Goal: Transaction & Acquisition: Purchase product/service

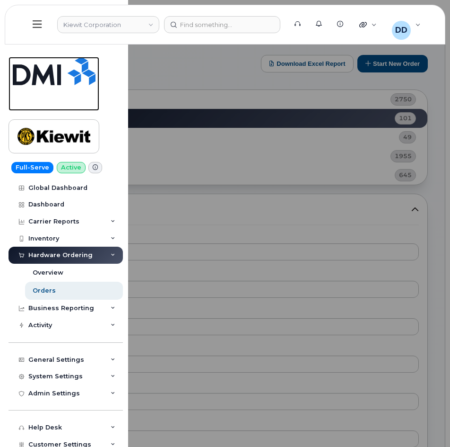
click at [49, 78] on img at bounding box center [54, 71] width 83 height 28
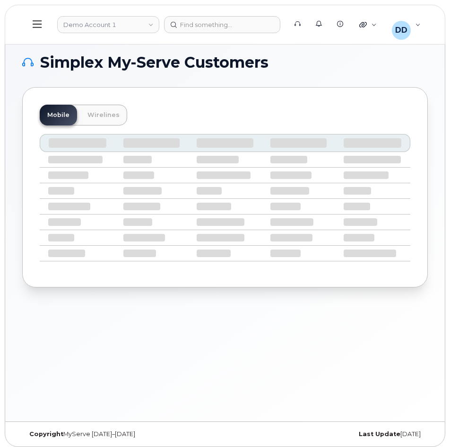
click at [37, 23] on icon at bounding box center [37, 24] width 9 height 10
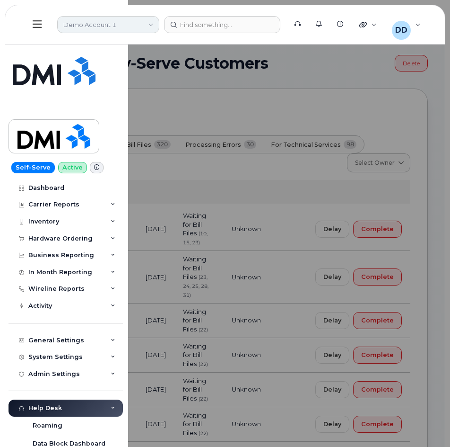
click at [115, 28] on link "Demo Account 1" at bounding box center [108, 24] width 102 height 17
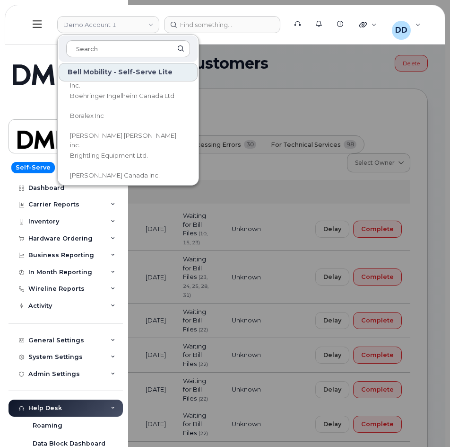
scroll to position [591, 0]
click at [119, 50] on input at bounding box center [128, 48] width 124 height 17
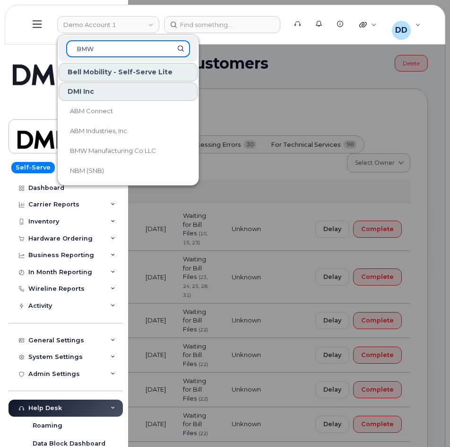
scroll to position [0, 0]
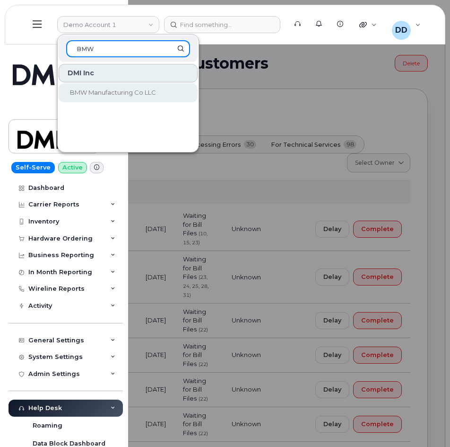
type input "BMW"
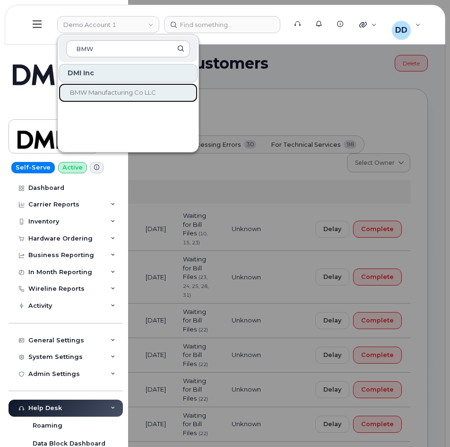
click at [120, 92] on span "BMW Manufacturing Co LLC" at bounding box center [113, 92] width 86 height 8
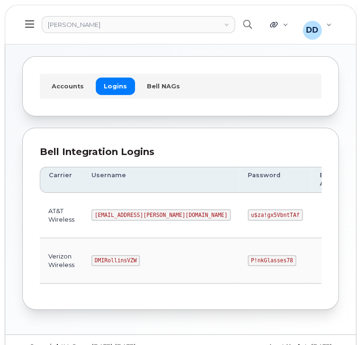
scroll to position [53, 0]
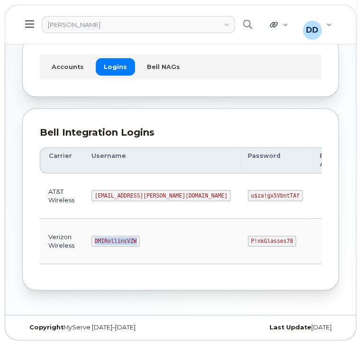
drag, startPoint x: 132, startPoint y: 239, endPoint x: 81, endPoint y: 243, distance: 51.2
click at [81, 243] on tr "Verizon Wireless DMIRollinsVZW P!nkGlasses78 Edit Delete" at bounding box center [245, 241] width 410 height 45
copy tr "DMIRollinsVZW"
drag, startPoint x: 216, startPoint y: 238, endPoint x: 176, endPoint y: 241, distance: 40.3
click at [247, 241] on code "P!nkGlasses78" at bounding box center [271, 241] width 48 height 11
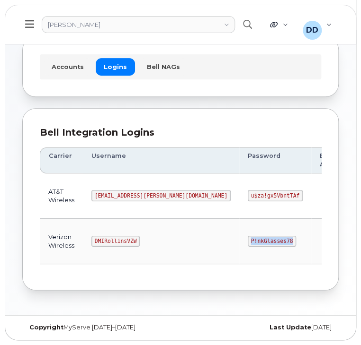
copy code "P!nkGlasses78"
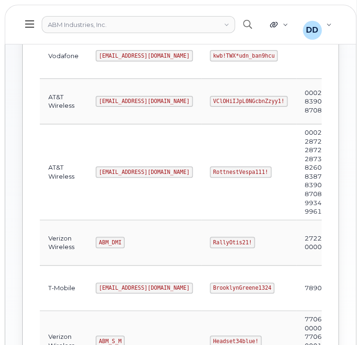
scroll to position [193, 0]
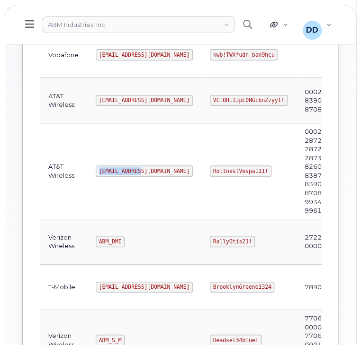
drag, startPoint x: 141, startPoint y: 170, endPoint x: 96, endPoint y: 170, distance: 44.5
click at [97, 170] on td "abm@dminc.com" at bounding box center [144, 171] width 114 height 96
copy code "abm@dminc.com"
drag, startPoint x: 233, startPoint y: 168, endPoint x: 157, endPoint y: 171, distance: 75.8
click at [157, 171] on tr "AT&T Wireless abm@dminc.com RottnestVespa111! 00029285, 287259102926, 287296986…" at bounding box center [248, 171] width 416 height 96
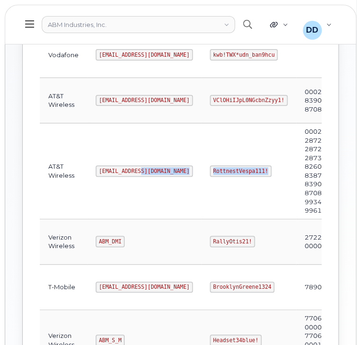
copy tr "RottnestVespa111!"
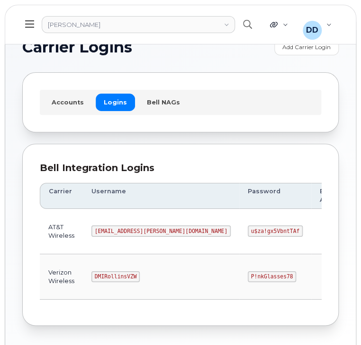
scroll to position [53, 0]
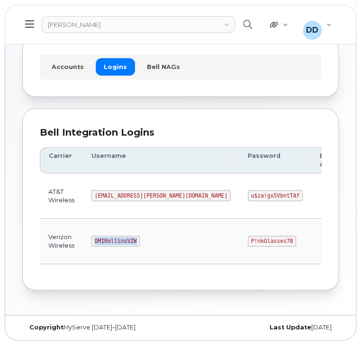
drag, startPoint x: 135, startPoint y: 239, endPoint x: 93, endPoint y: 242, distance: 41.7
click at [93, 242] on code "DMIRollinsVZW" at bounding box center [115, 241] width 48 height 11
copy code "DMIRollinsVZW"
drag, startPoint x: 215, startPoint y: 240, endPoint x: 177, endPoint y: 243, distance: 38.4
click at [247, 243] on code "P!nkGlasses78" at bounding box center [271, 241] width 48 height 11
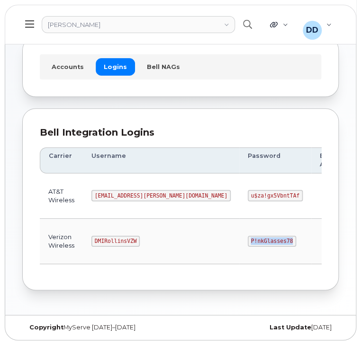
copy code "P!nkGlasses78"
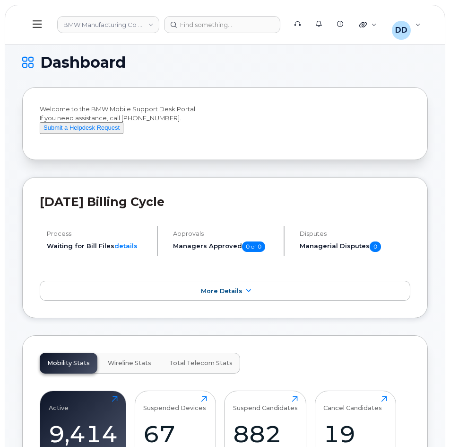
click at [39, 25] on icon at bounding box center [37, 24] width 9 height 10
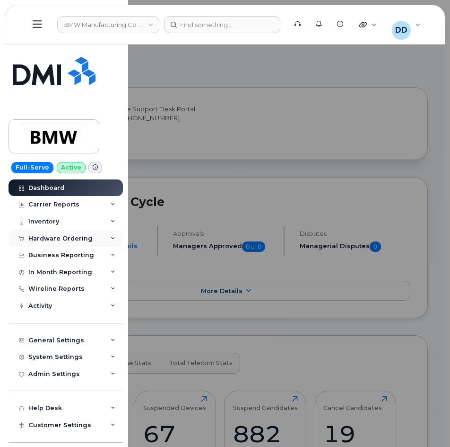
click at [60, 236] on div "Hardware Ordering" at bounding box center [60, 239] width 64 height 8
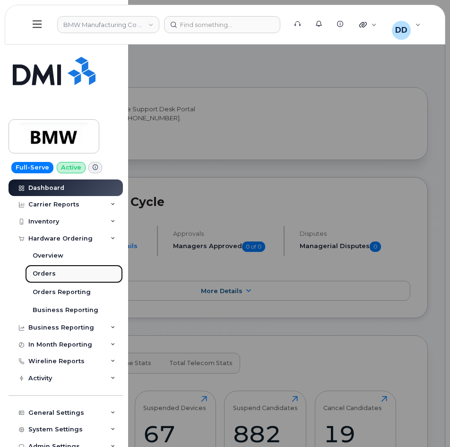
click at [42, 270] on div "Orders" at bounding box center [44, 273] width 23 height 9
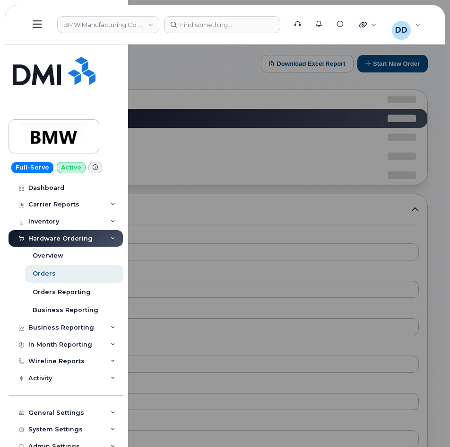
click at [388, 62] on div at bounding box center [225, 223] width 450 height 447
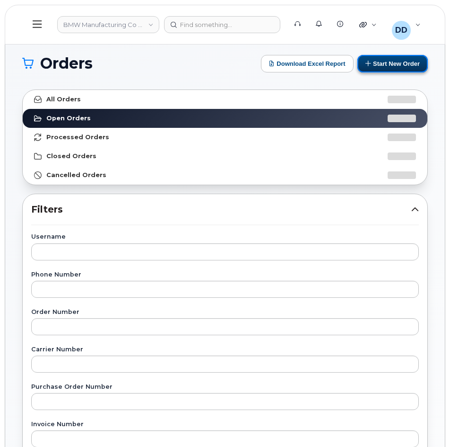
click at [391, 63] on button "Start New Order" at bounding box center [393, 64] width 71 height 18
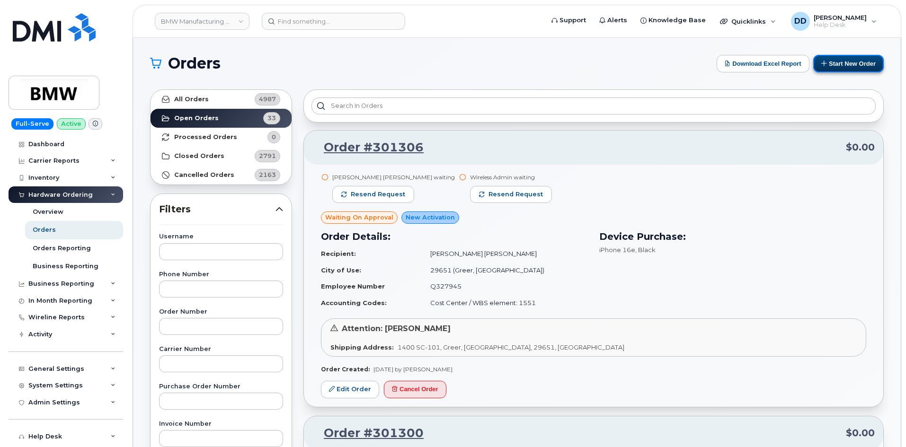
click at [450, 65] on button "Start New Order" at bounding box center [848, 64] width 71 height 18
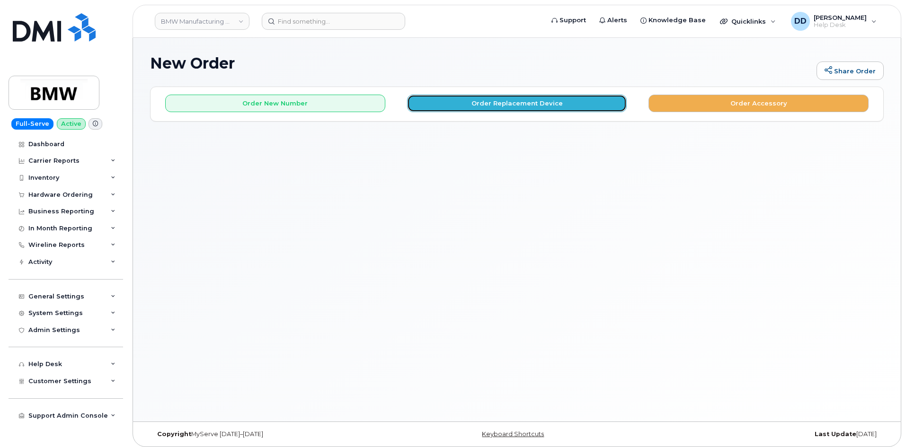
click at [496, 100] on button "Order Replacement Device" at bounding box center [517, 104] width 220 height 18
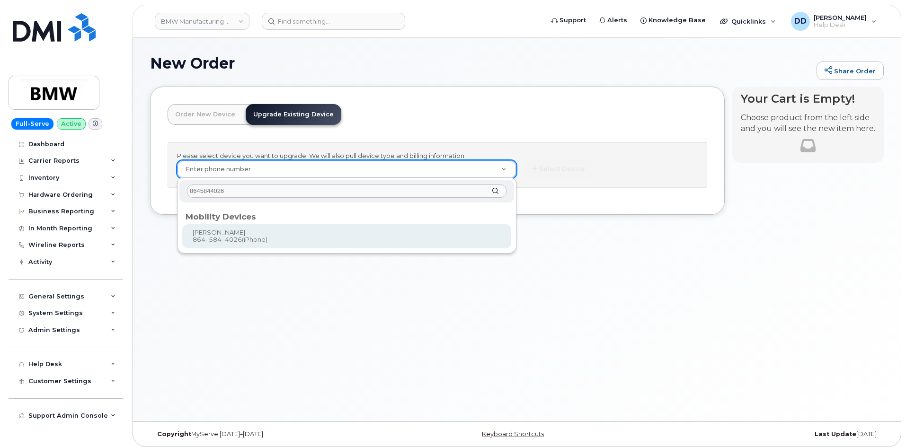
type input "8645844026"
type input "917592"
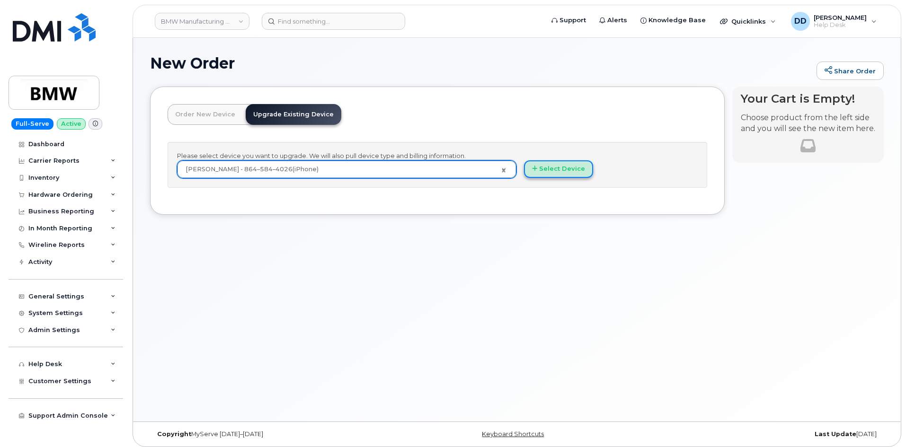
click at [569, 170] on button "Select Device" at bounding box center [558, 169] width 69 height 18
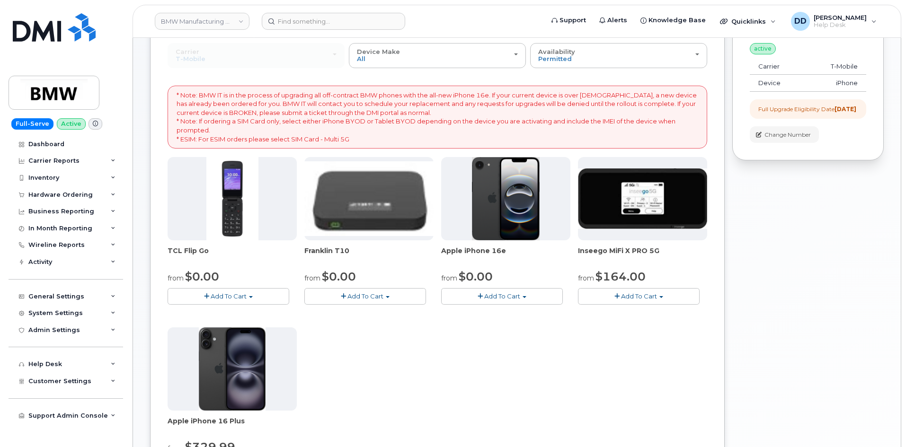
scroll to position [95, 0]
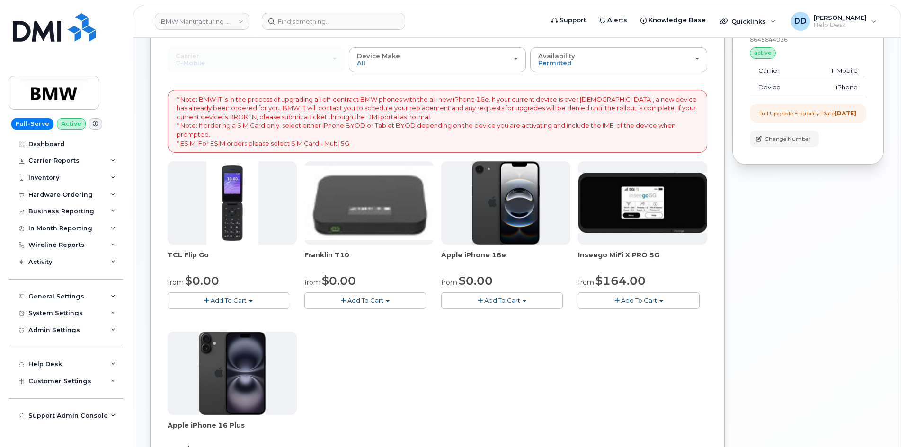
click at [498, 301] on span "Add To Cart" at bounding box center [502, 301] width 36 height 8
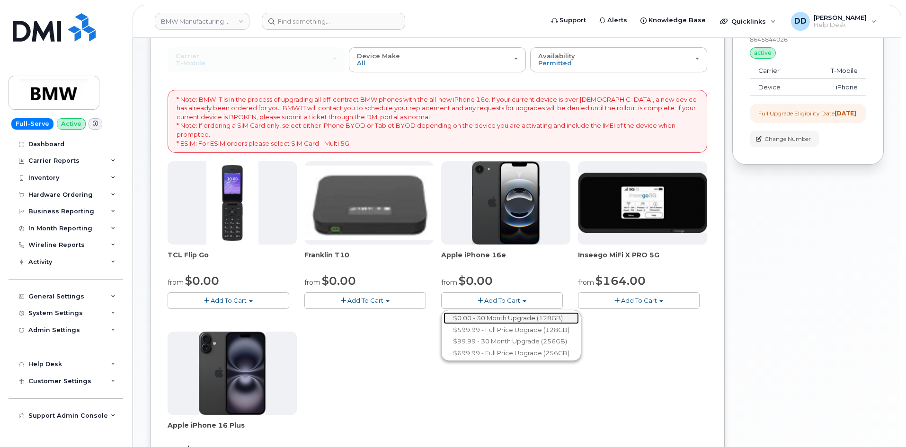
click at [501, 318] on link "$0.00 - 30 Month Upgrade (128GB)" at bounding box center [510, 318] width 135 height 12
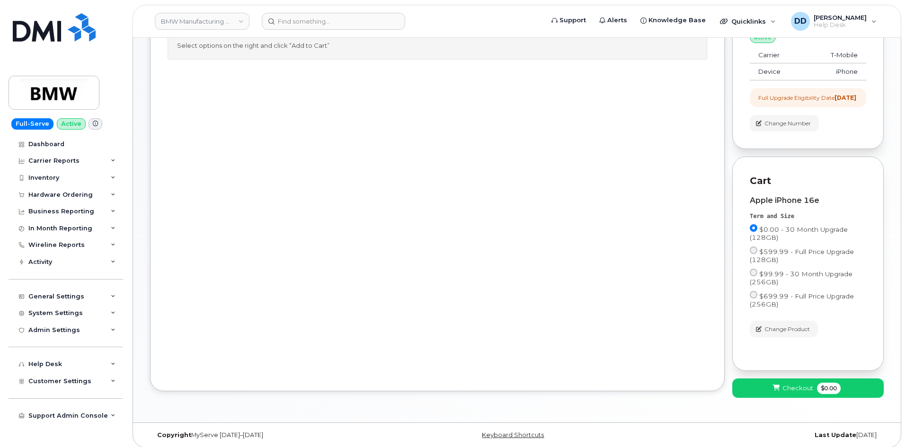
scroll to position [124, 0]
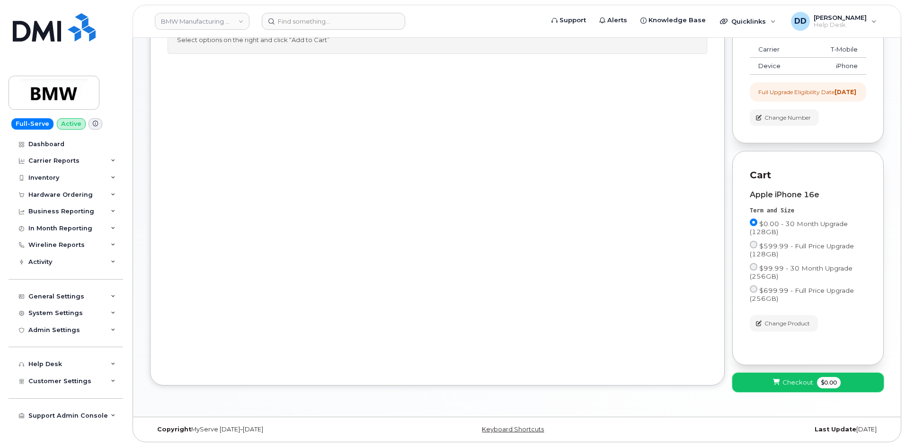
click at [776, 383] on icon at bounding box center [776, 382] width 7 height 6
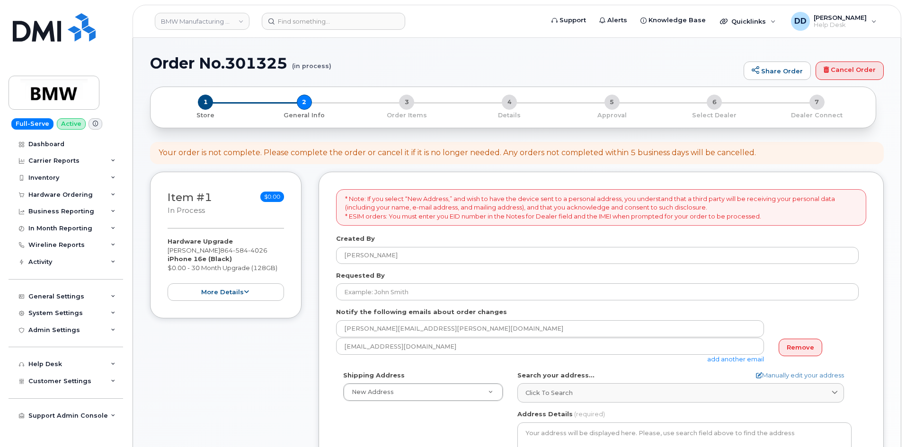
select select
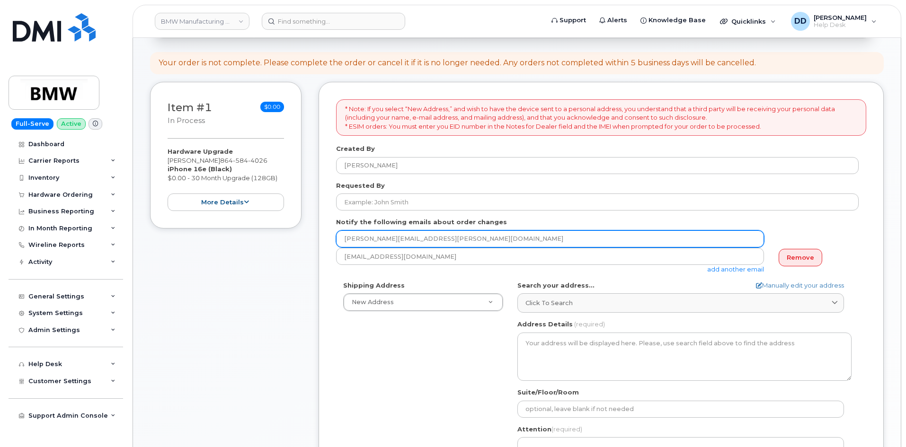
scroll to position [95, 0]
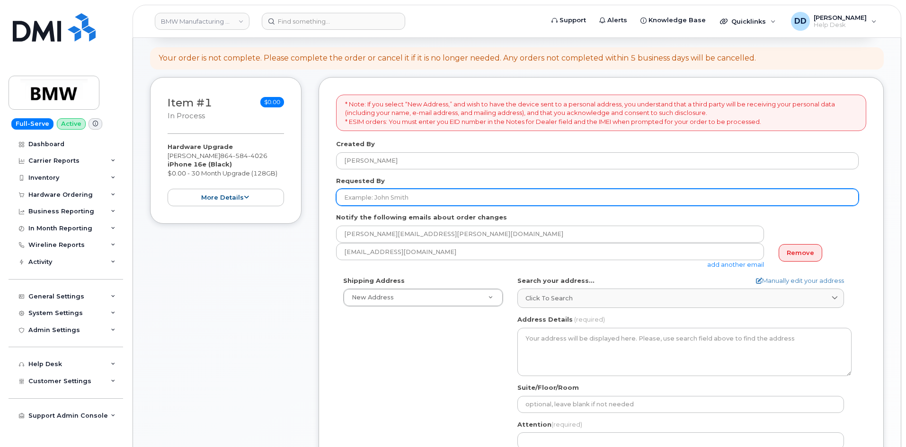
click at [398, 195] on input "Requested By" at bounding box center [597, 197] width 522 height 17
paste input "[PERSON_NAME]"
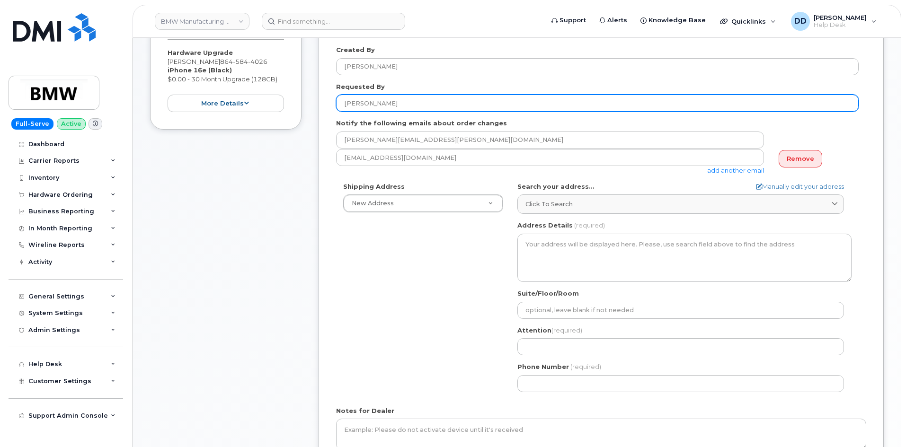
scroll to position [189, 0]
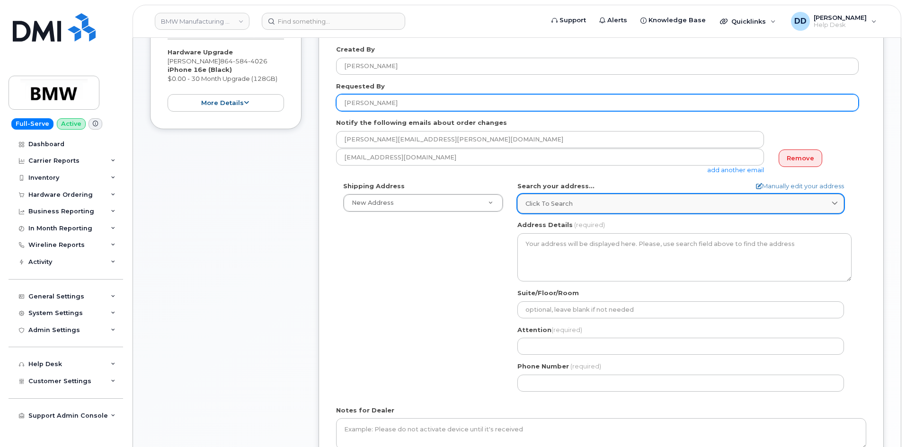
type input "[PERSON_NAME]"
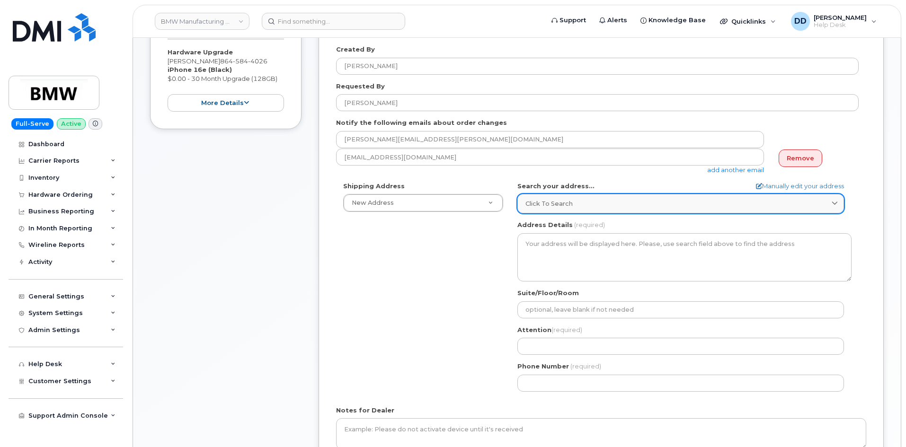
click at [655, 203] on div "Click to search" at bounding box center [680, 203] width 310 height 9
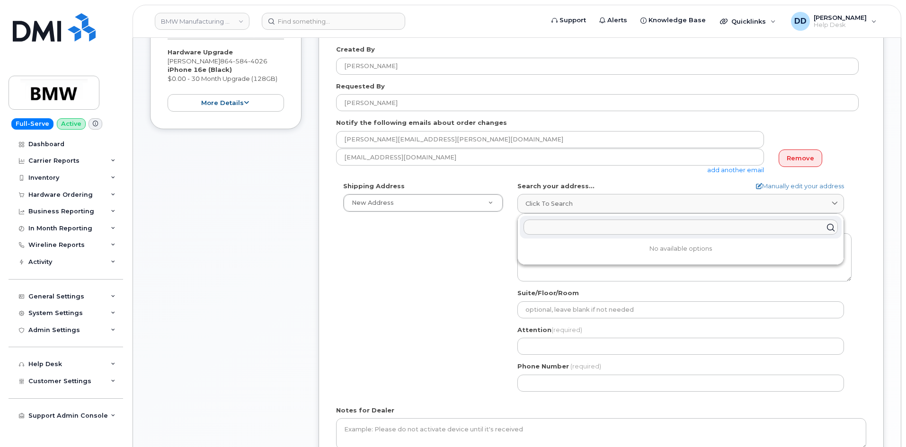
click at [561, 228] on input "text" at bounding box center [680, 227] width 314 height 15
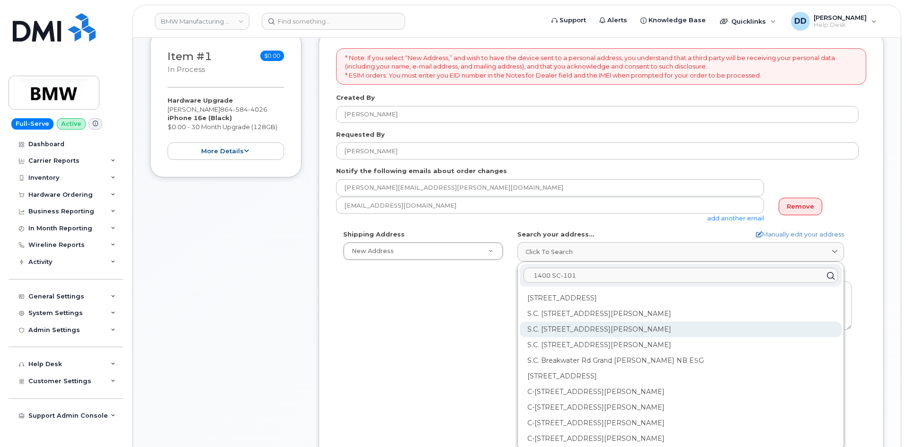
scroll to position [142, 0]
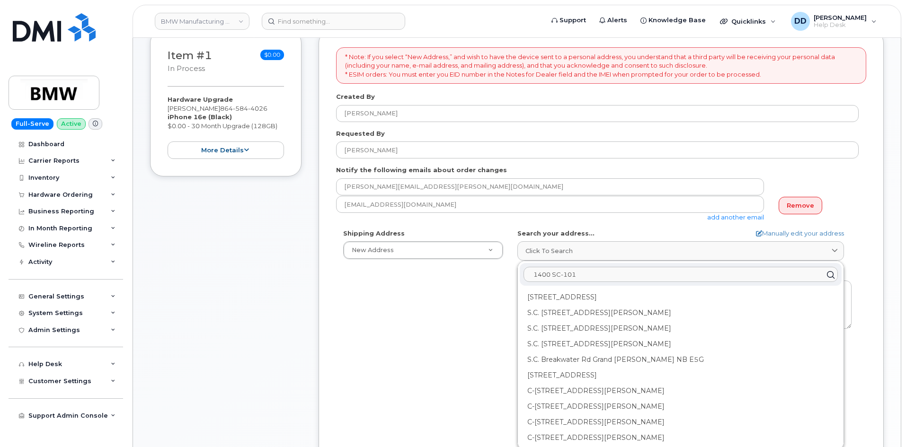
drag, startPoint x: 580, startPoint y: 273, endPoint x: 529, endPoint y: 277, distance: 51.7
click at [529, 273] on input "1400 SC-101" at bounding box center [680, 274] width 314 height 15
type input "1400 SC-101"
click at [766, 233] on link "Manually edit your address" at bounding box center [800, 233] width 88 height 9
select select
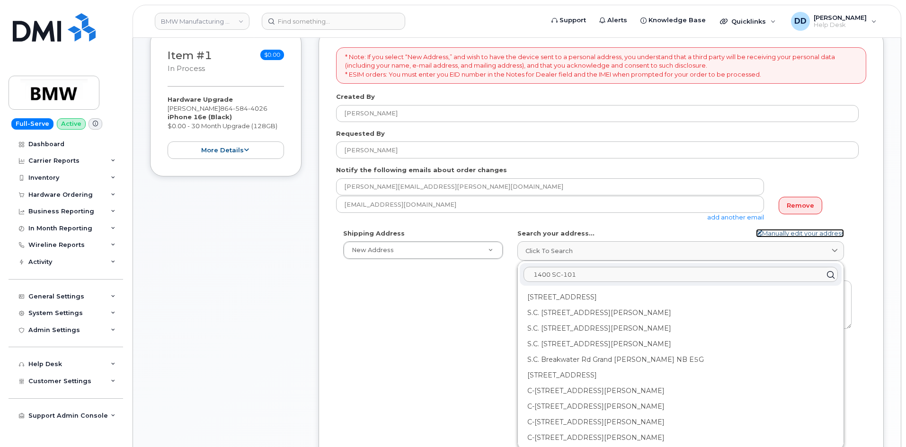
select select
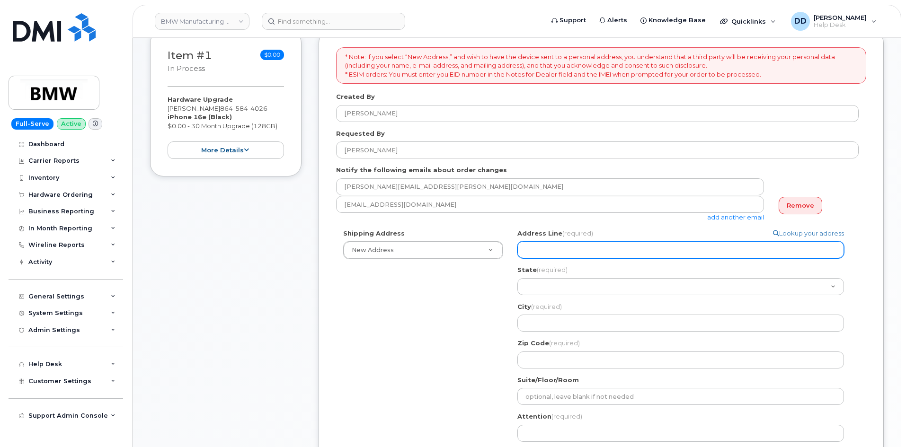
click at [564, 249] on input "Address Line (required)" at bounding box center [680, 249] width 326 height 17
select select
type input "1"
select select
type input "14"
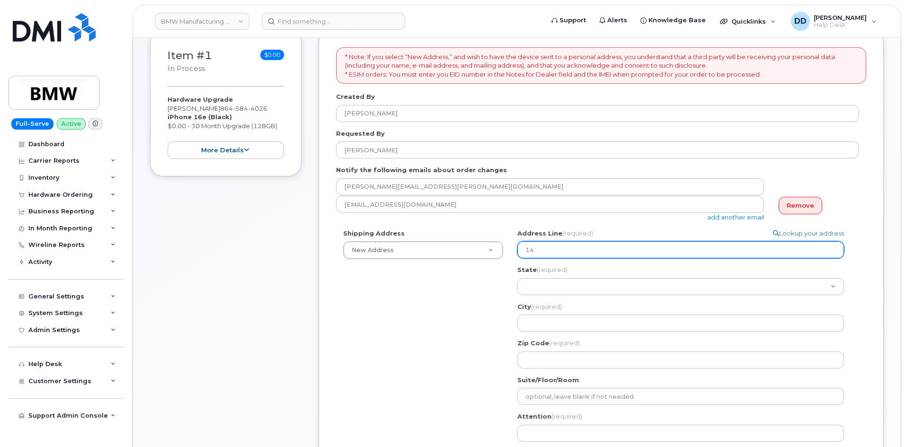
select select
type input "140"
select select
type input "1400"
select select
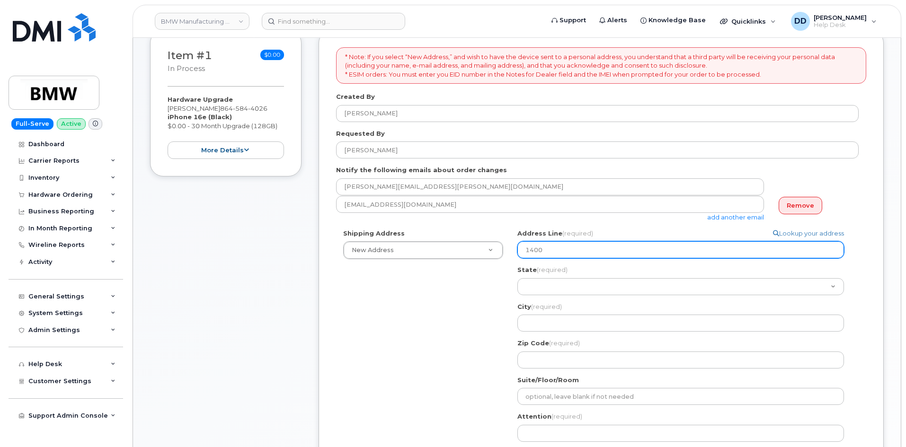
type input "140"
select select
type input "14"
select select
type input "1"
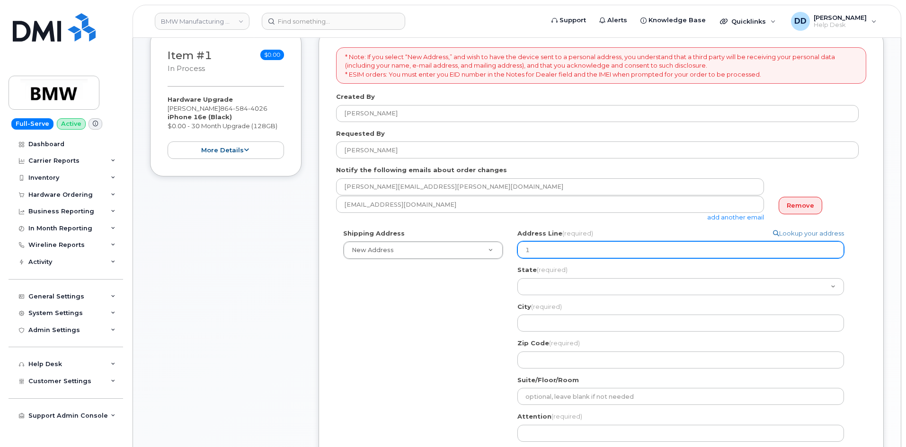
select select
paste input "1400 SC-101"
select select
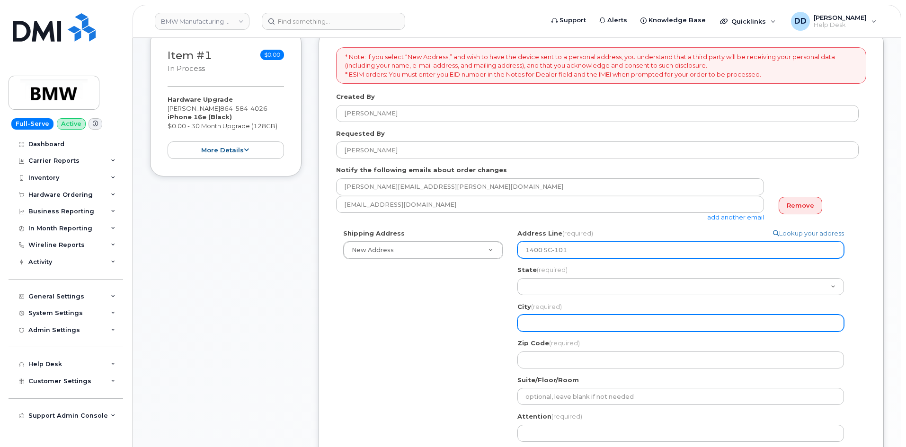
type input "1400 SC-101"
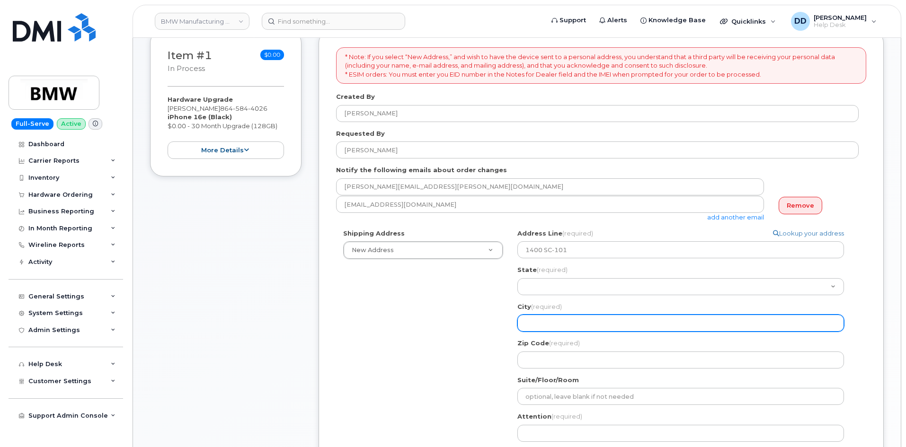
click at [548, 319] on input "City (required)" at bounding box center [680, 323] width 326 height 17
select select
type input "G"
select select
type input "Gr"
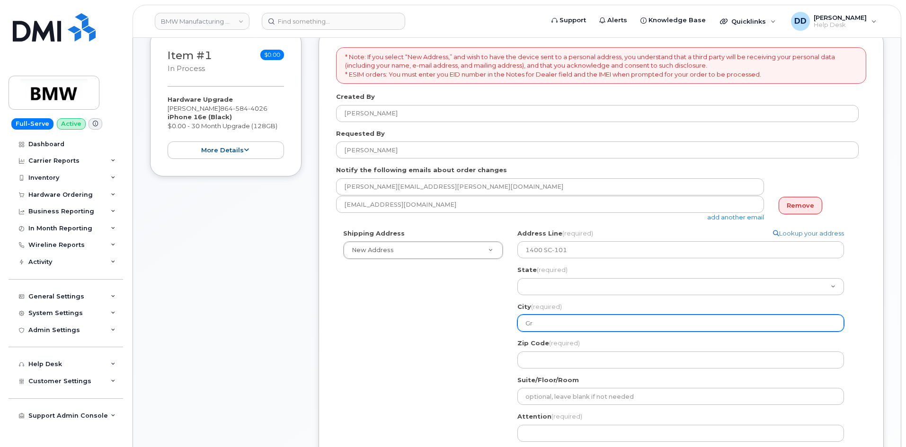
select select
type input "Gri"
select select
type input "Grie"
select select
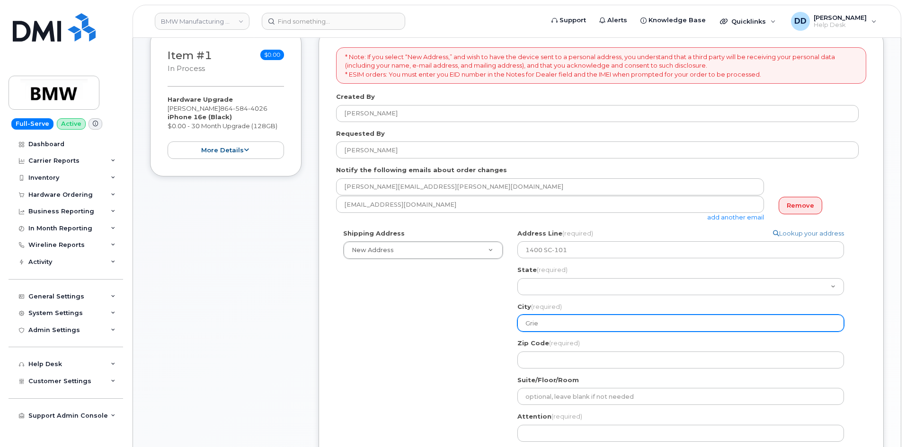
type input "Grier"
select select
type input "Grie"
select select
type input "Gri"
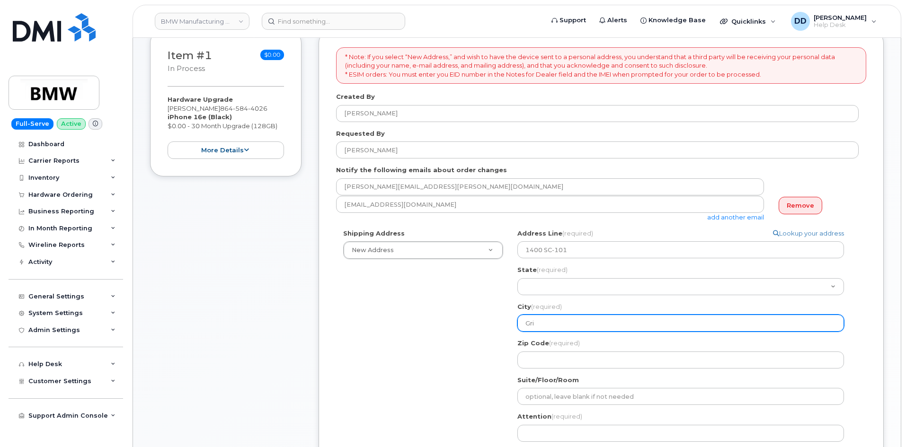
select select
type input "Gr"
select select
type input "Gre"
select select
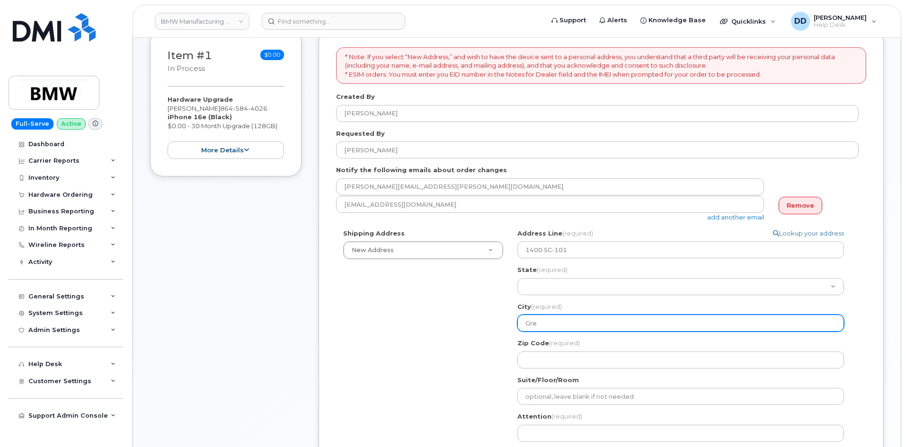
type input "Gree"
select select
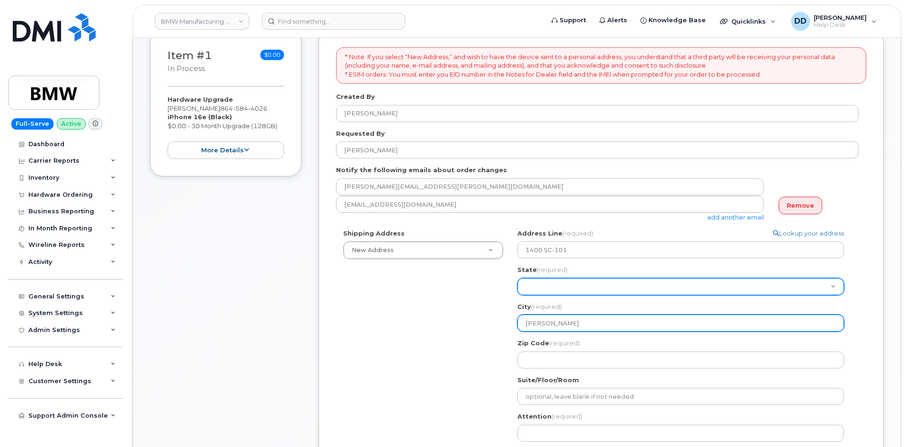
type input "Greer"
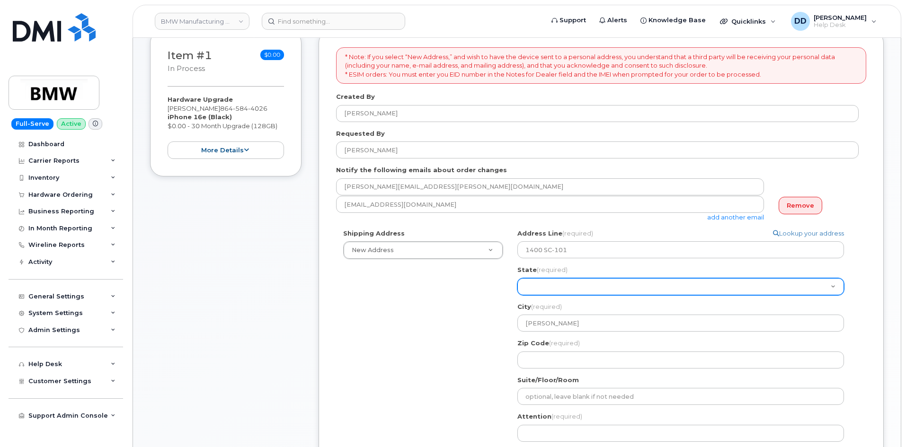
click at [570, 286] on select "Alabama Alaska American Samoa Arizona Arkansas California Colorado Connecticut …" at bounding box center [680, 286] width 326 height 17
select select "SC"
click at [517, 278] on select "Alabama Alaska American Samoa Arizona Arkansas California Colorado Connecticut …" at bounding box center [680, 286] width 326 height 17
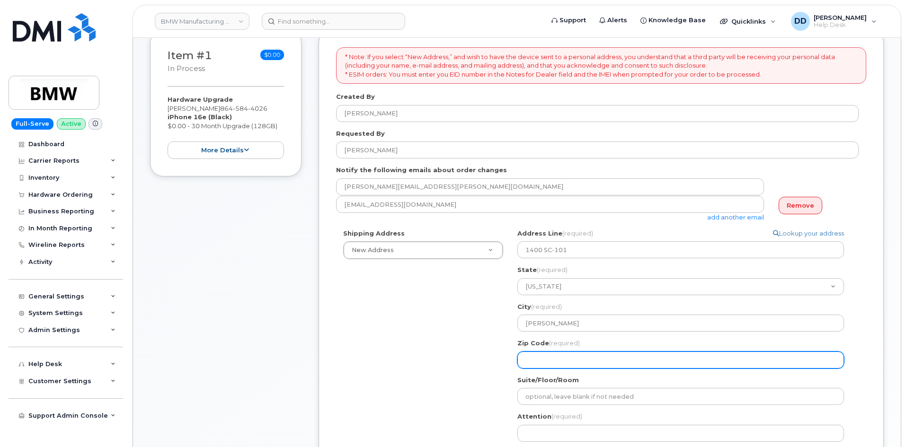
click at [546, 361] on input "Zip Code (required)" at bounding box center [680, 360] width 326 height 17
select select
type input "2"
select select
type input "29"
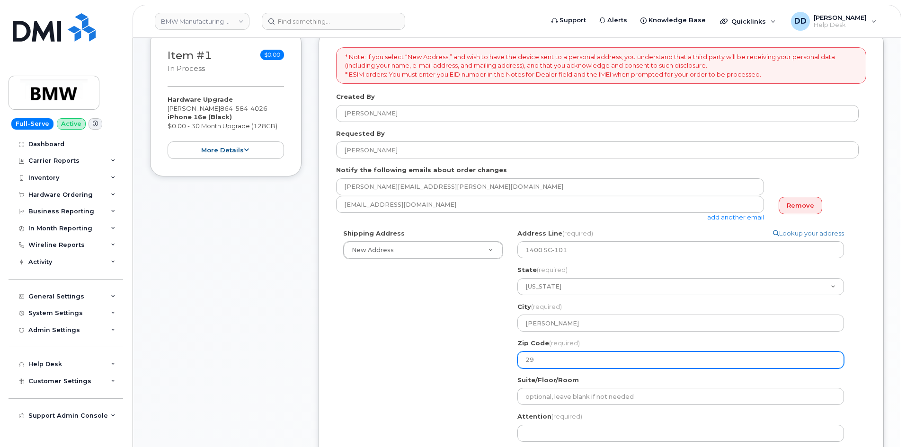
select select
type input "296"
select select
type input "2965"
select select
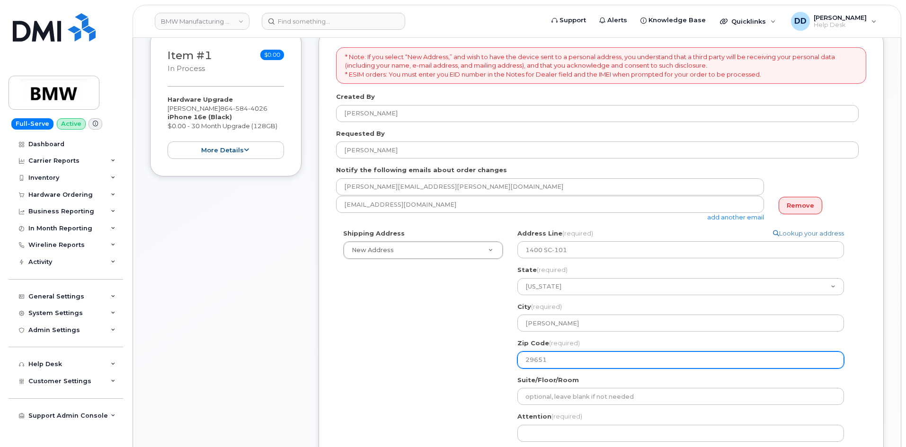
type input "29651"
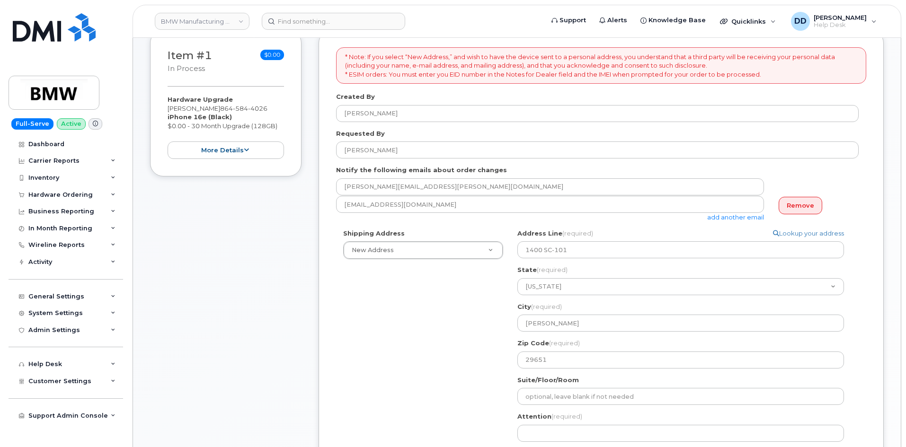
click at [454, 364] on div "Shipping Address New Address New Address BMW MC Plant BMW North America Financi…" at bounding box center [597, 357] width 522 height 257
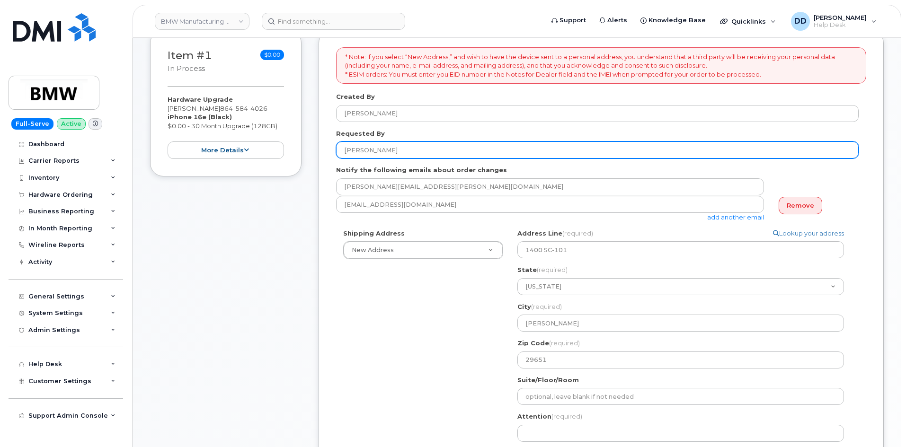
drag, startPoint x: 394, startPoint y: 151, endPoint x: 325, endPoint y: 153, distance: 69.1
click at [325, 153] on div "* Note: If you select “New Address,” and wish to have the device sent to a pers…" at bounding box center [600, 304] width 565 height 549
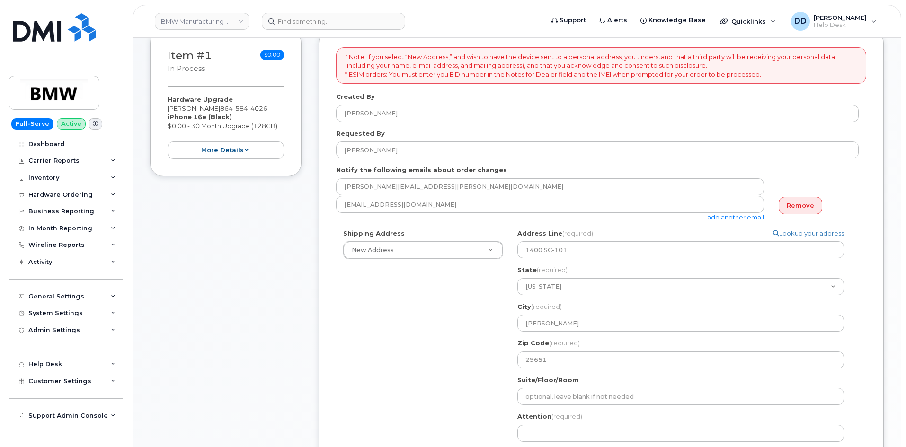
click at [442, 301] on div "Shipping Address New Address New Address BMW MC Plant BMW North America Financi…" at bounding box center [597, 357] width 522 height 257
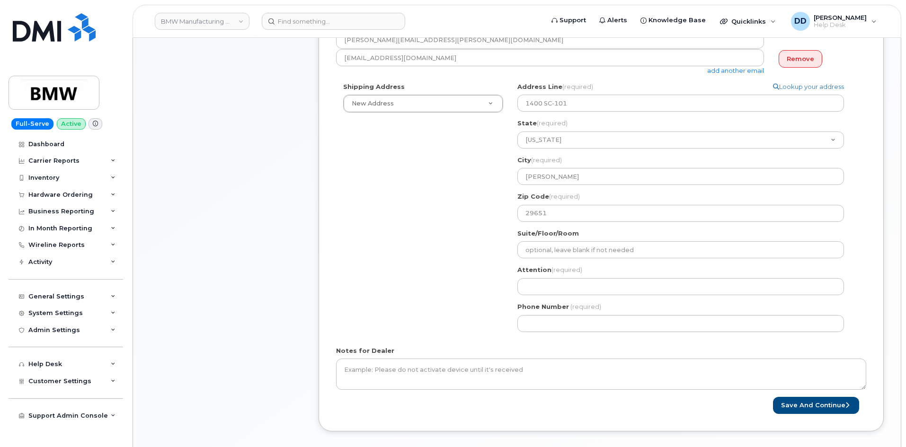
scroll to position [296, 0]
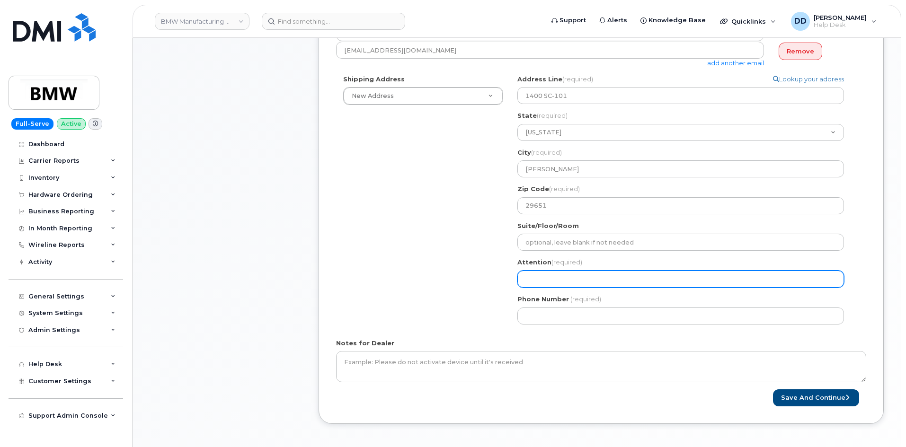
click at [539, 281] on input "Attention (required)" at bounding box center [680, 279] width 326 height 17
select select
type input "K"
select select
type input "Ki"
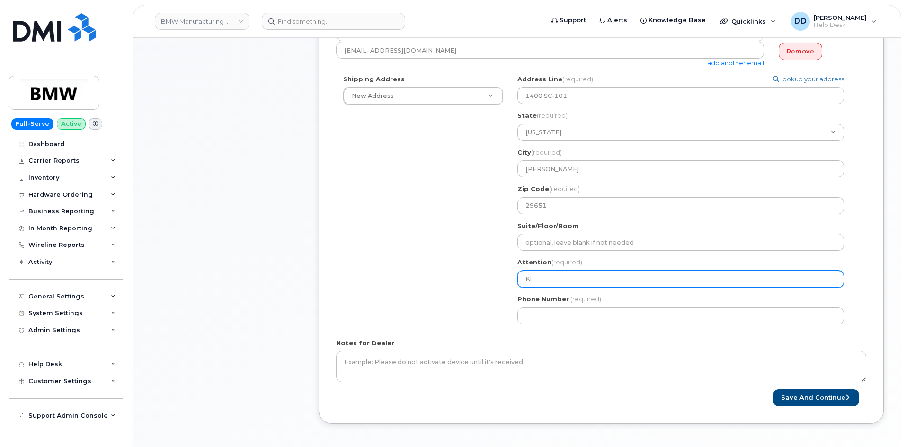
select select
type input "K"
select select
type input "Ke"
select select
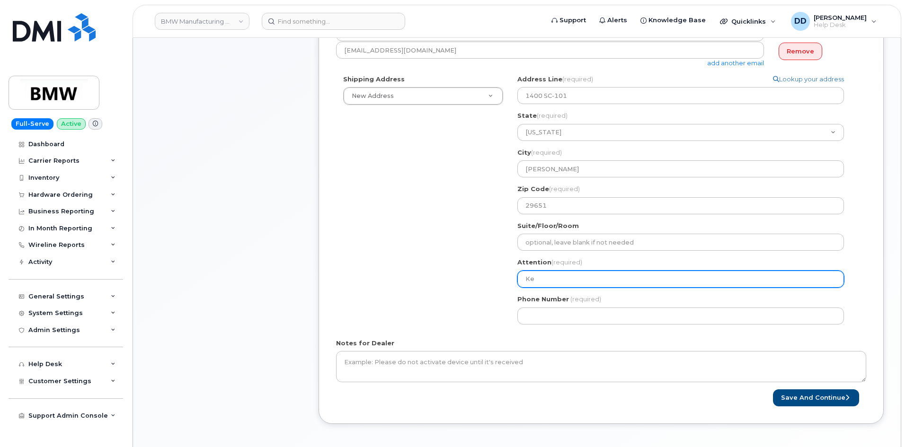
type input "Kev"
select select
type input "Kevi"
select select
type input "Kevin"
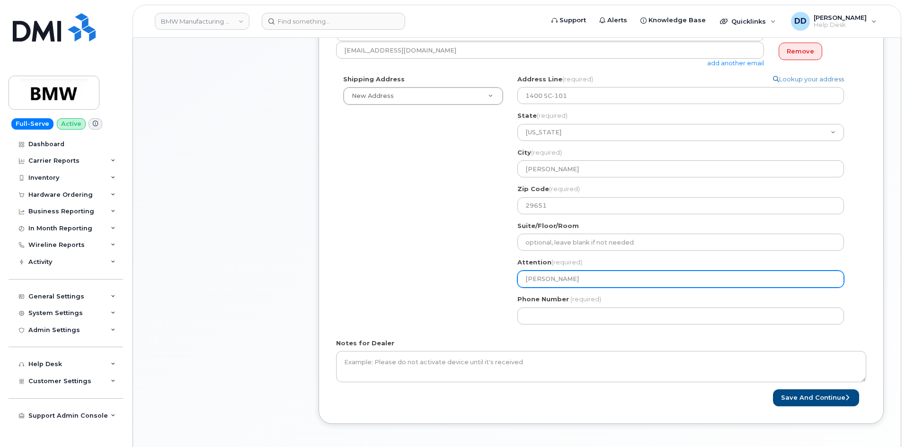
select select
type input "Kevin M"
select select
type input "Kevin Mu"
select select
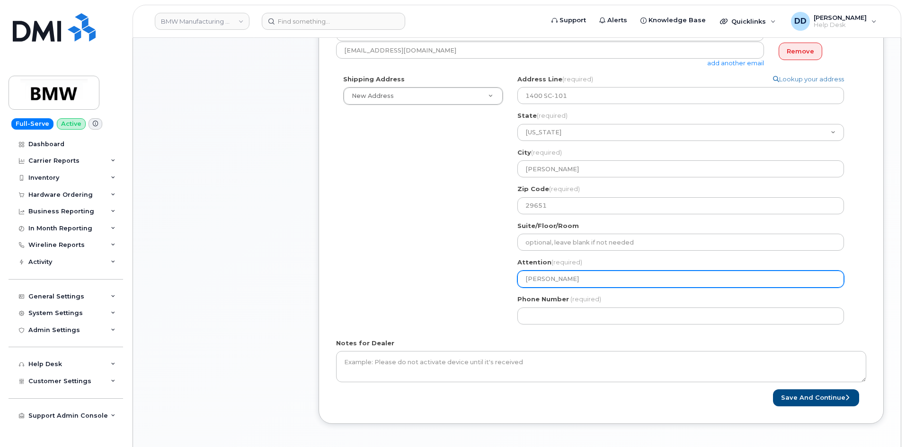
type input "Kevin Mut"
select select
type input "Kevin Mutt"
select select
type input "Kevin Mutte"
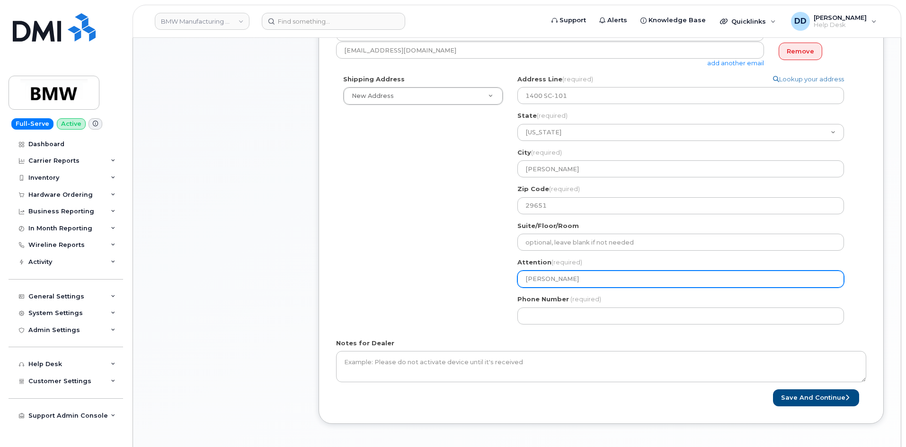
select select
type input "Kevin Mutter"
select select
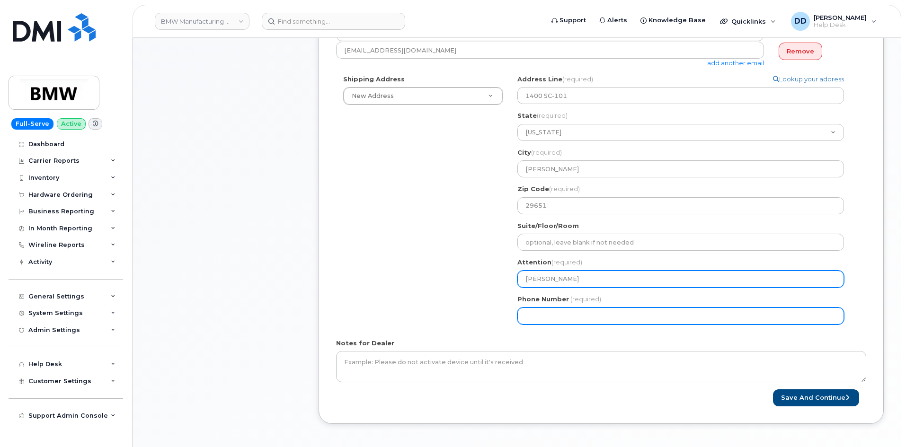
type input "Kevin Mutters"
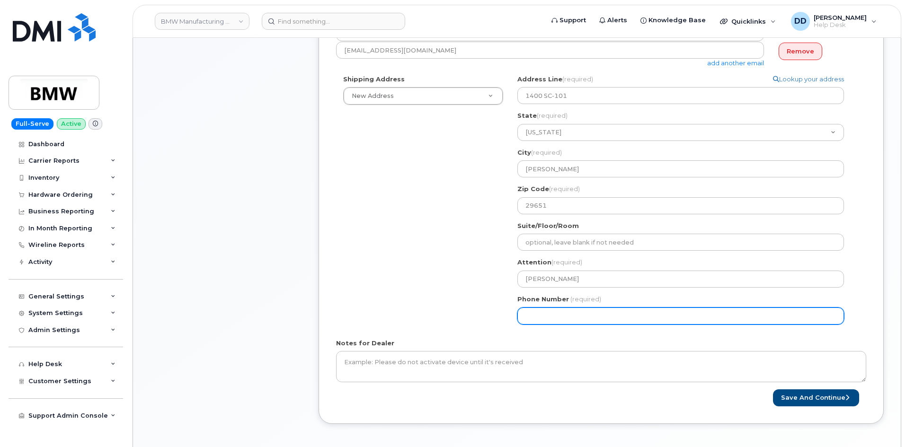
click at [549, 317] on input "Phone Number" at bounding box center [680, 316] width 326 height 17
type input "864367757"
select select
type input "8643677578"
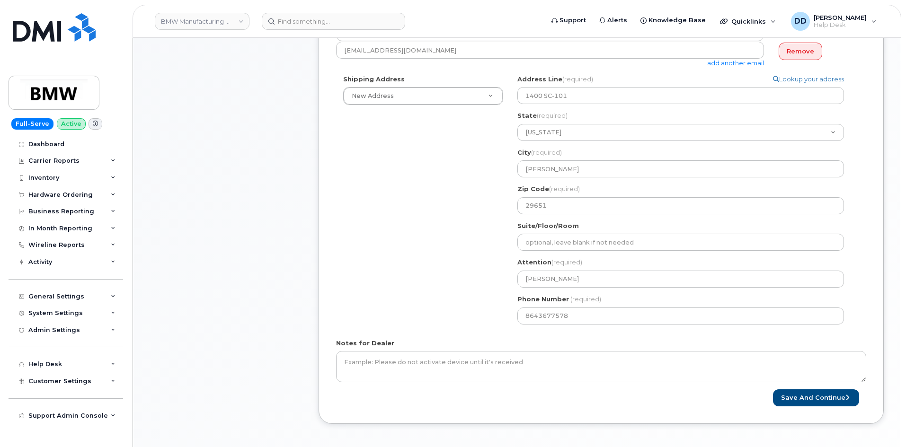
click at [455, 248] on div "Shipping Address New Address New Address BMW MC Plant BMW North America Financi…" at bounding box center [597, 203] width 522 height 257
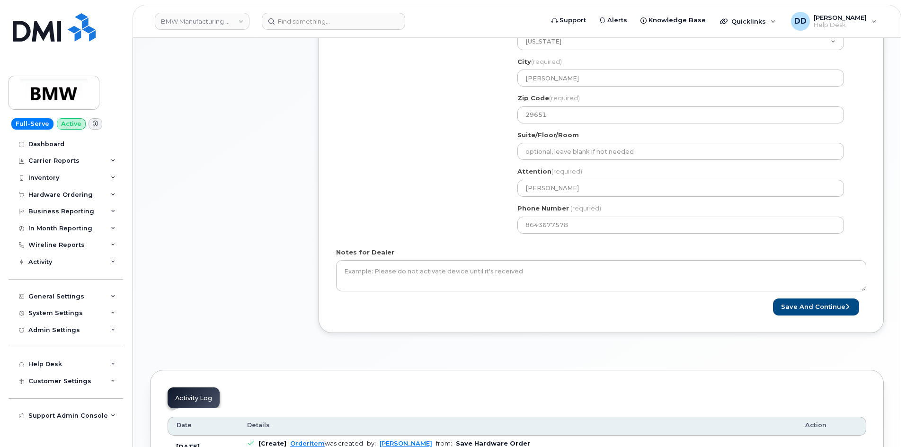
scroll to position [391, 0]
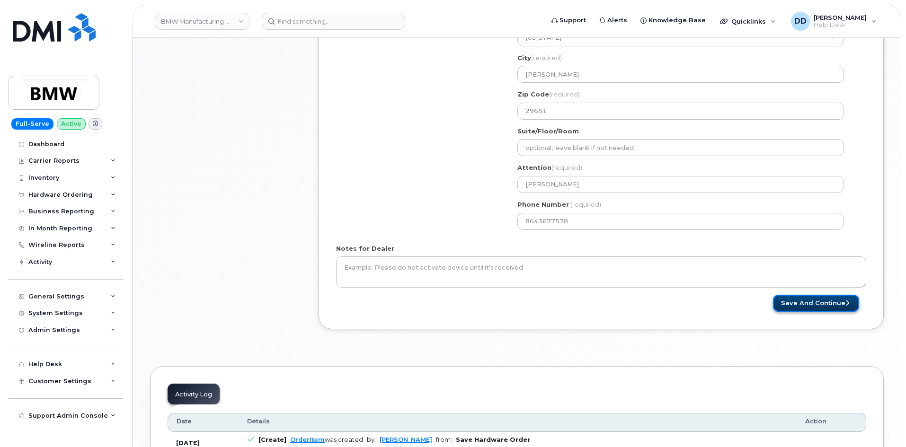
click at [812, 305] on button "Save and Continue" at bounding box center [816, 304] width 86 height 18
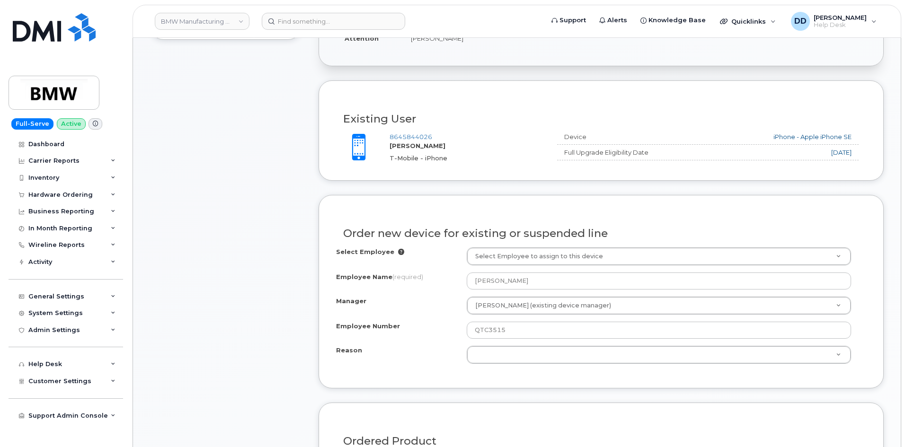
scroll to position [284, 0]
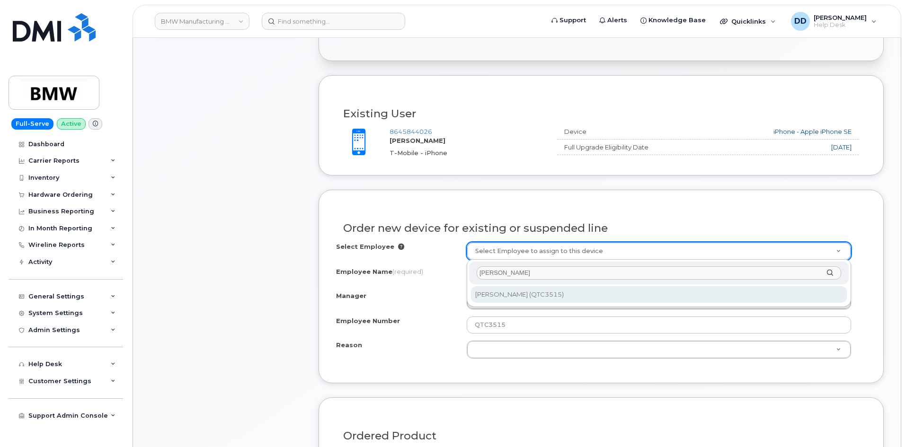
type input "[PERSON_NAME]"
type input "1902118"
select select "1895454"
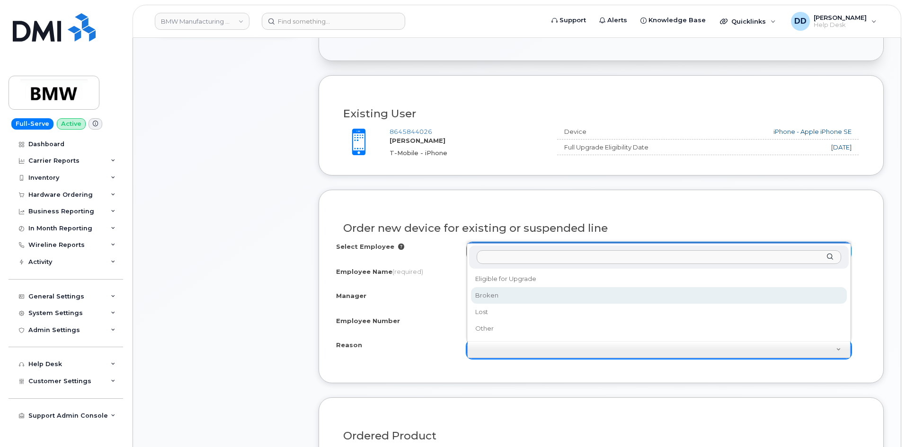
select select "broken"
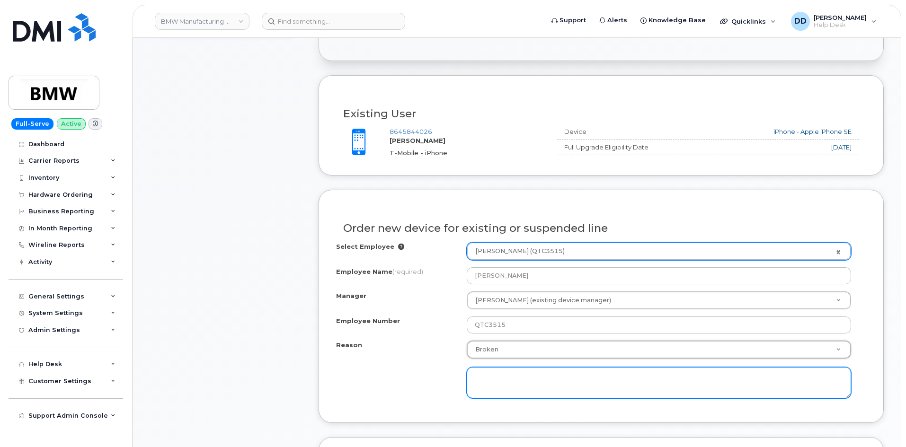
click at [503, 375] on textarea at bounding box center [659, 382] width 384 height 31
type textarea "Cracked/ screen inoperable"
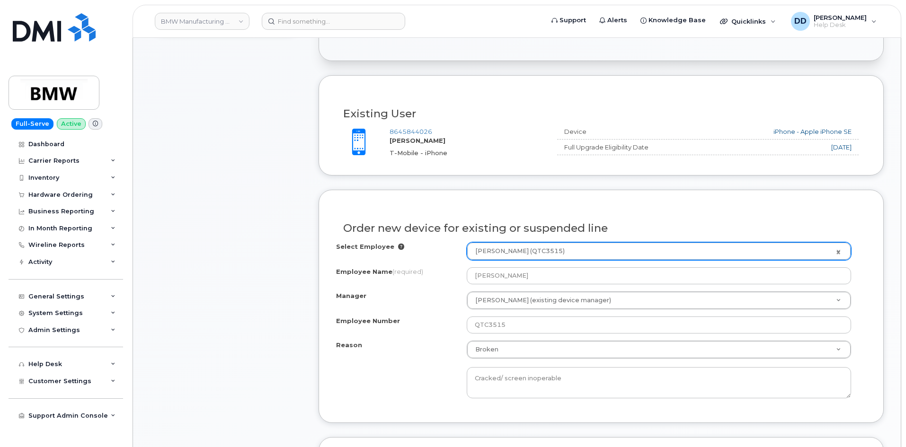
click at [409, 389] on div "Reason Broken Reason Eligible for Upgrade Broken Lost Other Cracked/ screen ino…" at bounding box center [601, 370] width 530 height 58
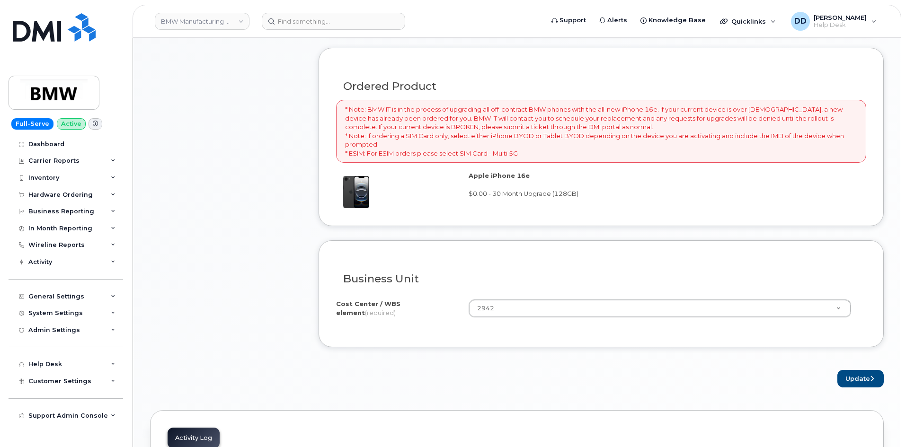
scroll to position [676, 0]
click at [852, 372] on button "Update" at bounding box center [860, 377] width 46 height 18
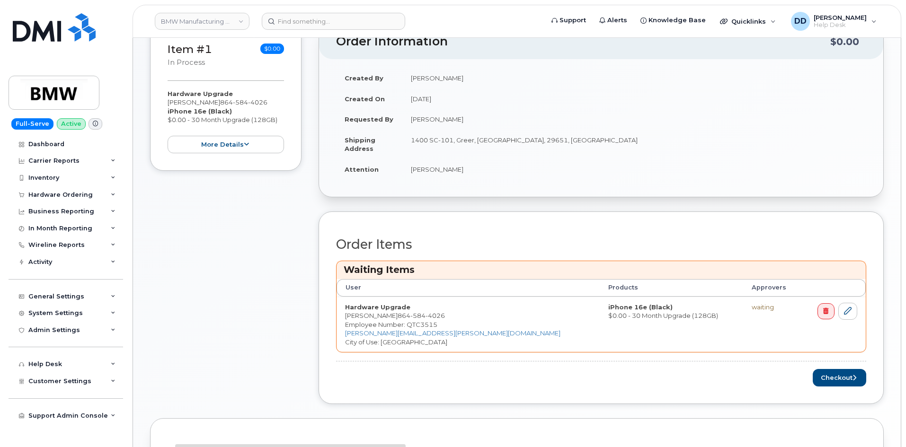
scroll to position [236, 0]
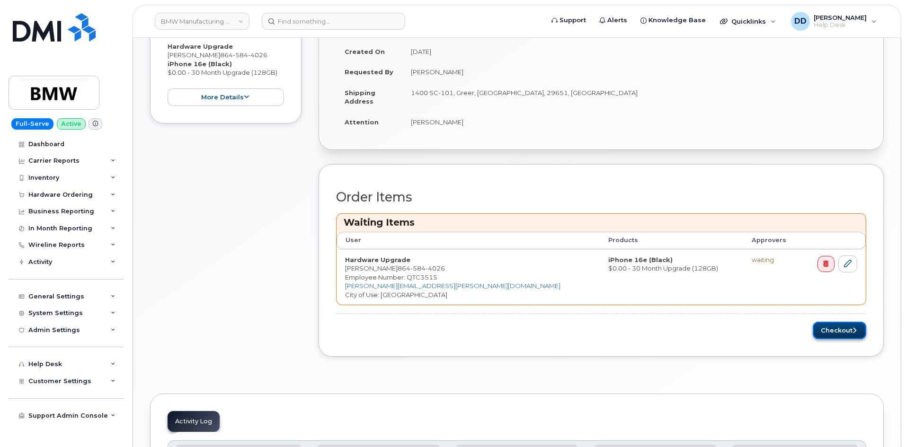
click at [839, 332] on button "Checkout" at bounding box center [838, 331] width 53 height 18
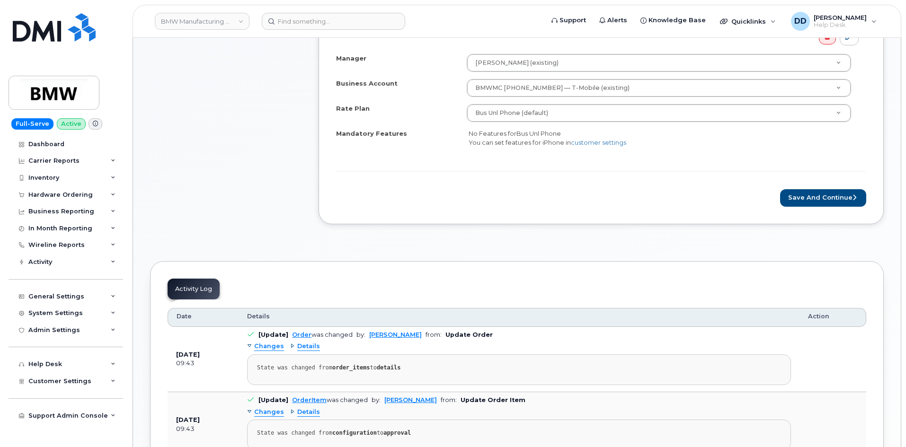
scroll to position [361, 0]
click at [831, 203] on button "Save and Continue" at bounding box center [823, 200] width 86 height 18
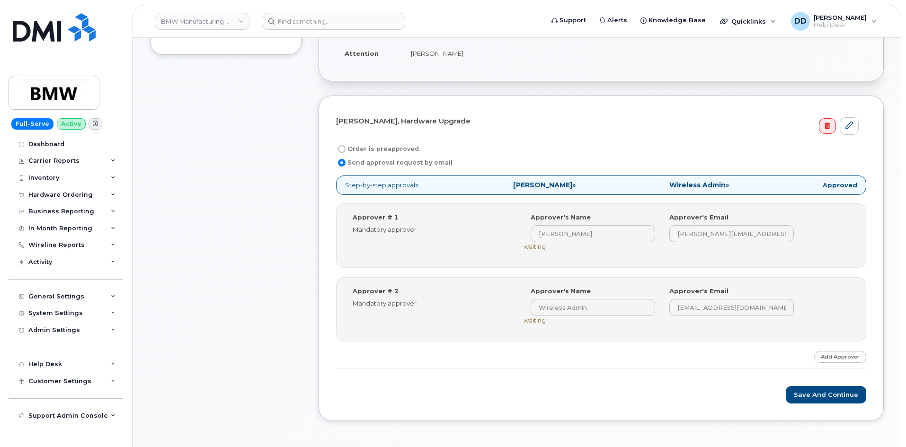
scroll to position [237, 0]
click at [820, 393] on button "Save and Continue" at bounding box center [825, 392] width 80 height 18
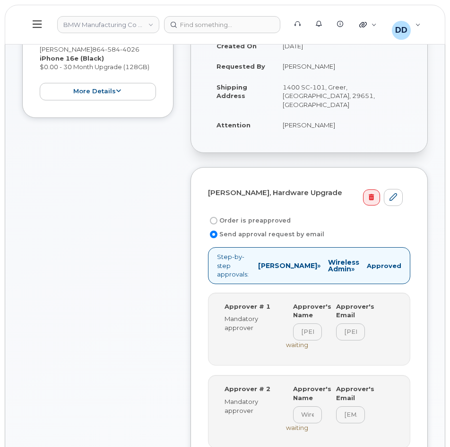
scroll to position [179, 0]
click at [36, 23] on icon at bounding box center [37, 24] width 9 height 10
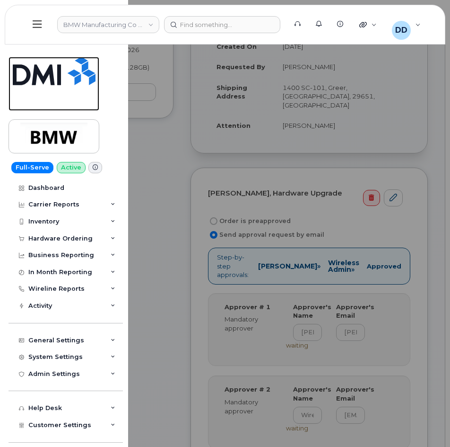
click at [54, 71] on img at bounding box center [54, 71] width 83 height 28
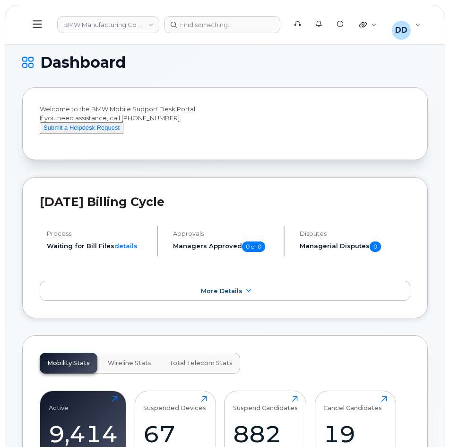
click at [40, 25] on icon at bounding box center [37, 24] width 9 height 10
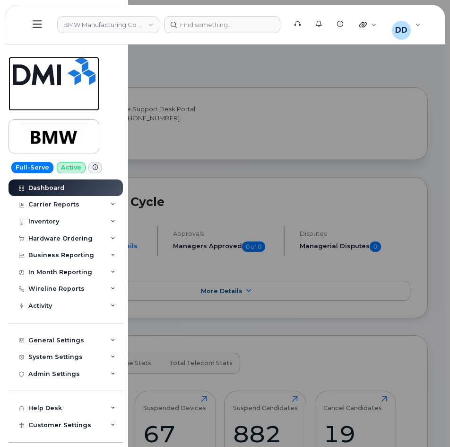
click at [39, 77] on img at bounding box center [54, 71] width 83 height 28
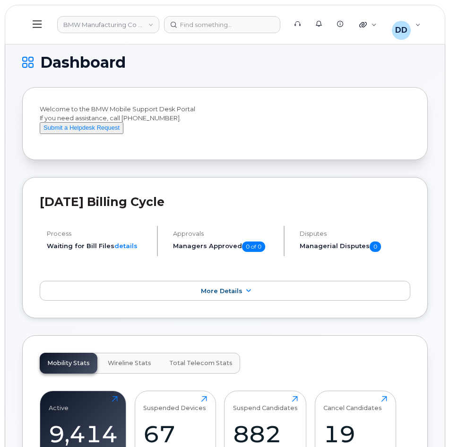
click at [35, 24] on icon at bounding box center [37, 24] width 9 height 10
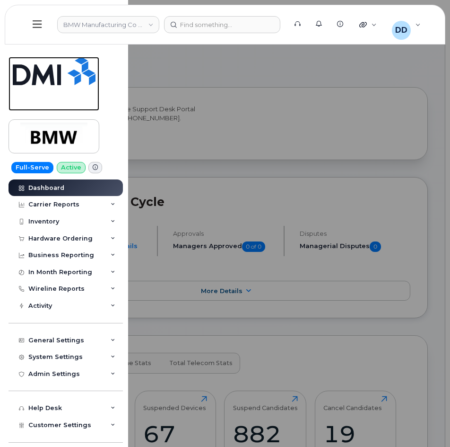
click at [47, 71] on img at bounding box center [54, 71] width 83 height 28
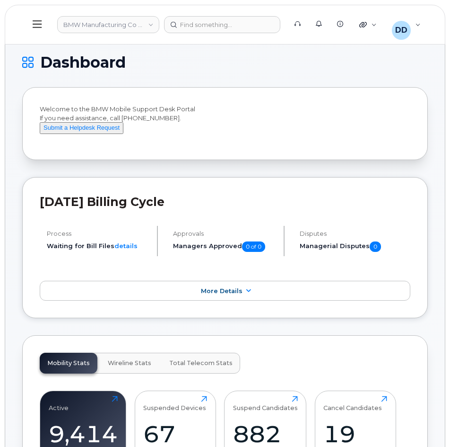
click at [29, 24] on button at bounding box center [37, 24] width 30 height 27
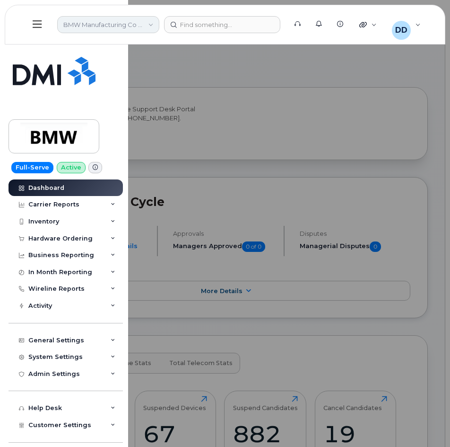
click at [124, 25] on link "BMW Manufacturing Co LLC" at bounding box center [108, 24] width 102 height 17
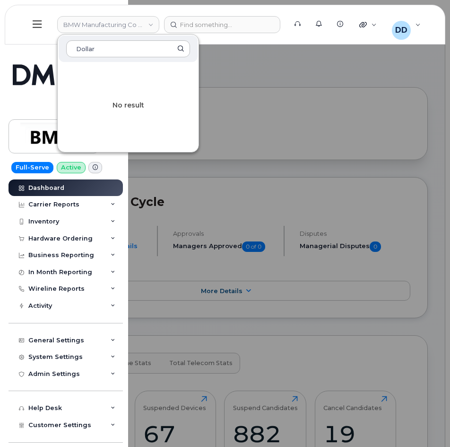
type input "Dollar"
